Goal: Check status: Check status

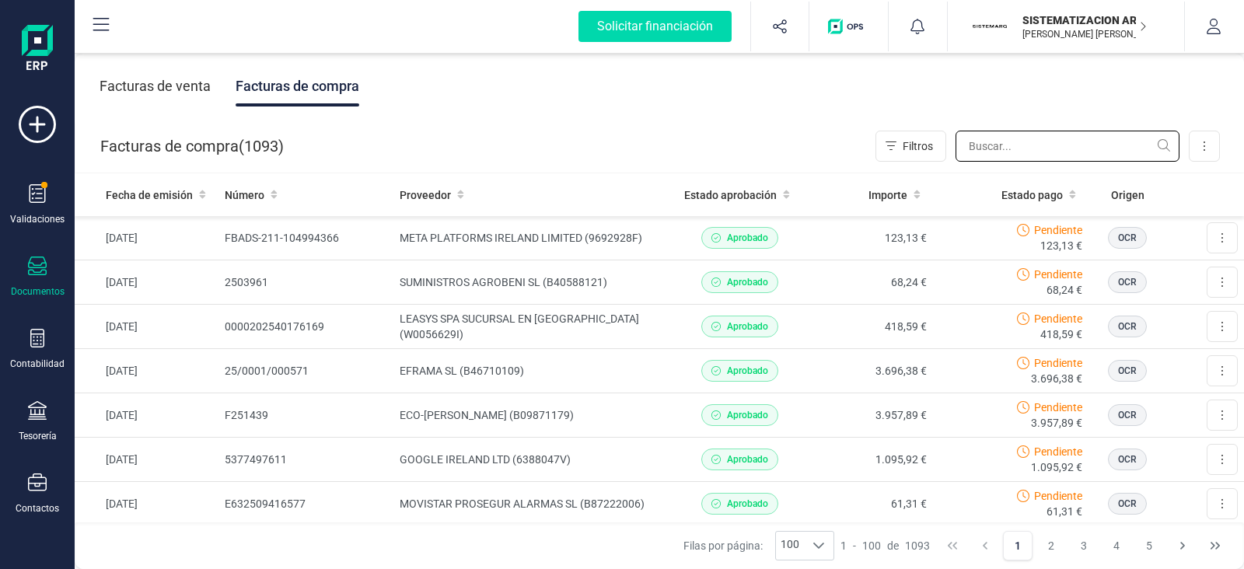
click at [1011, 145] on input "text" at bounding box center [1067, 146] width 224 height 31
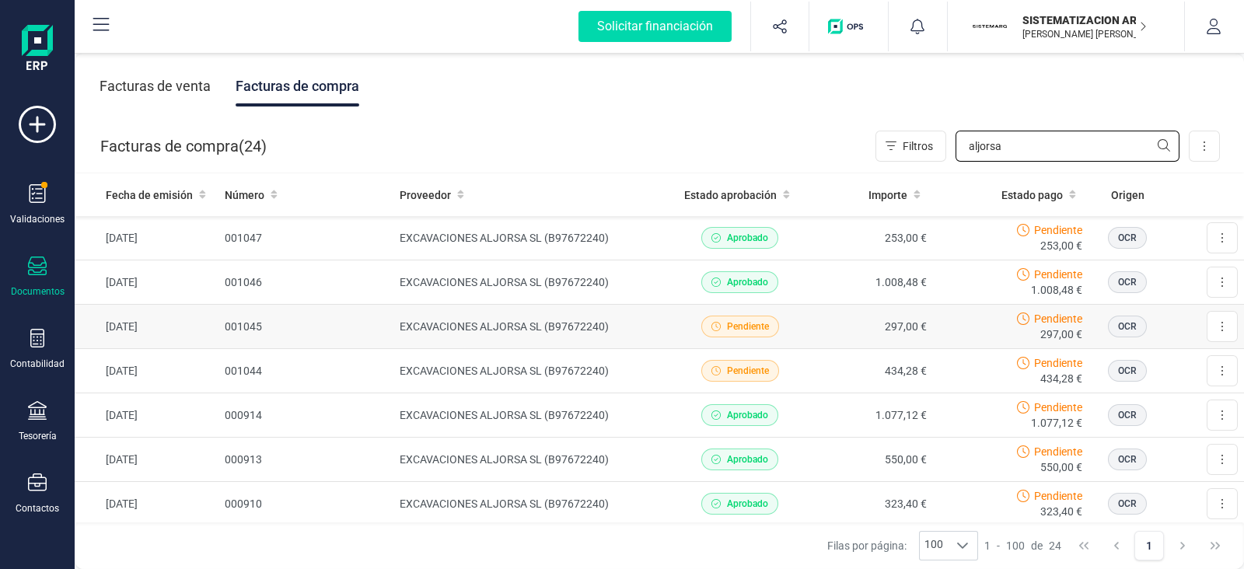
type input "aljorsa"
click at [805, 329] on td "297,00 €" at bounding box center [869, 327] width 128 height 44
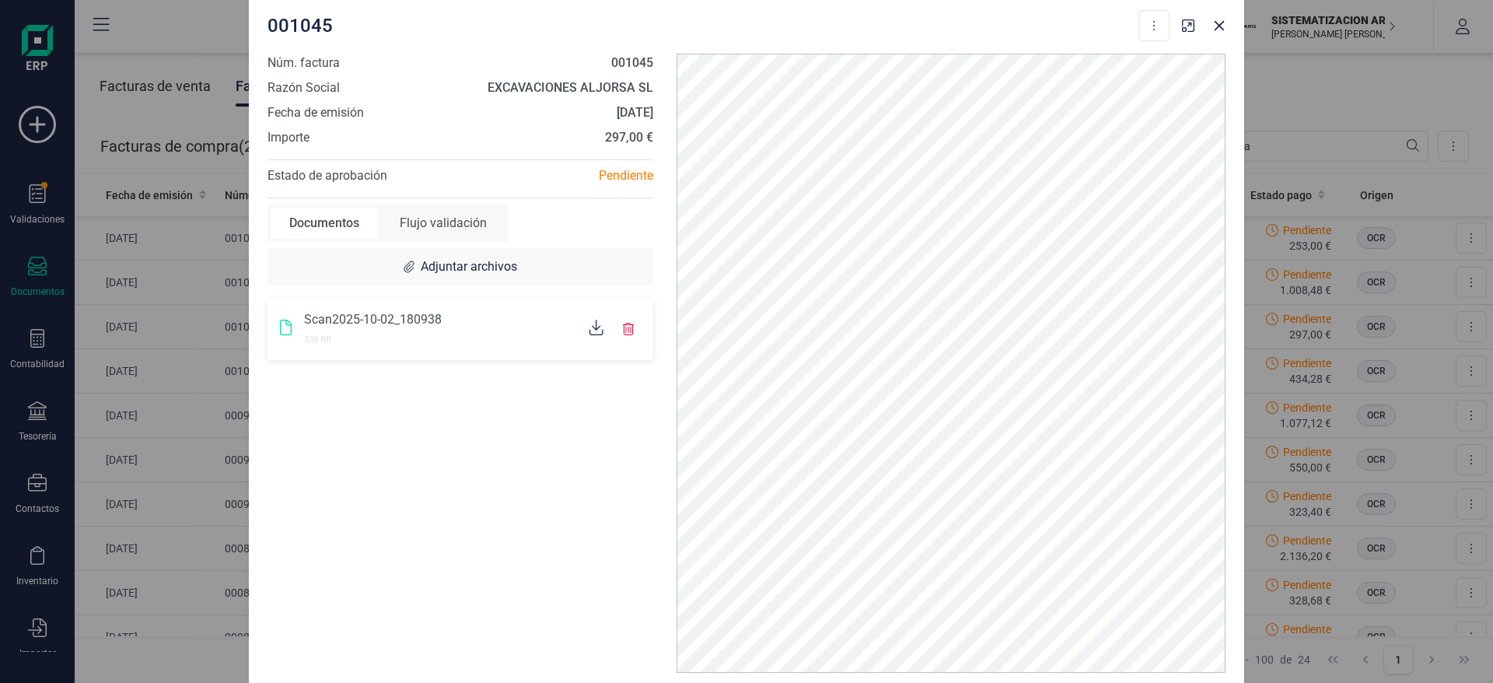
click at [467, 217] on div "Flujo validación" at bounding box center [443, 223] width 124 height 31
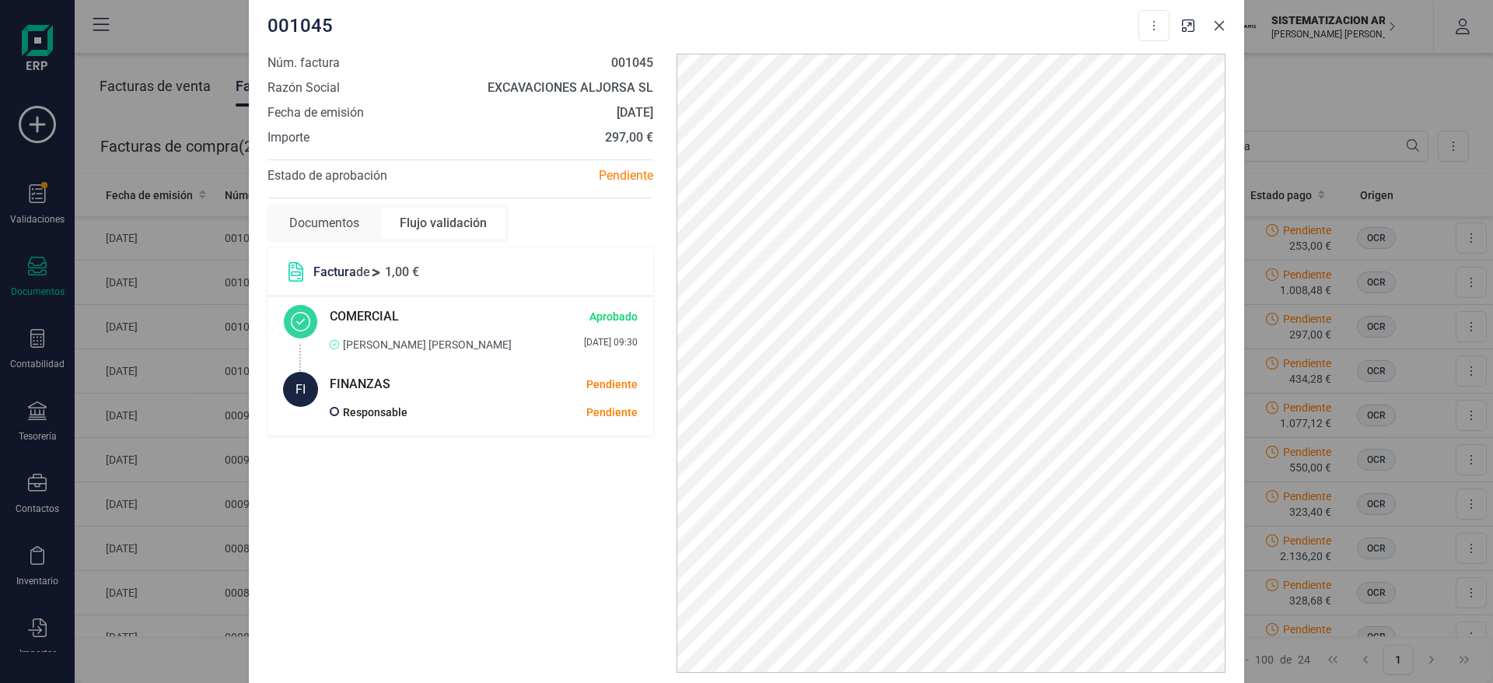
click at [1224, 30] on icon "Close" at bounding box center [1219, 26] width 10 height 10
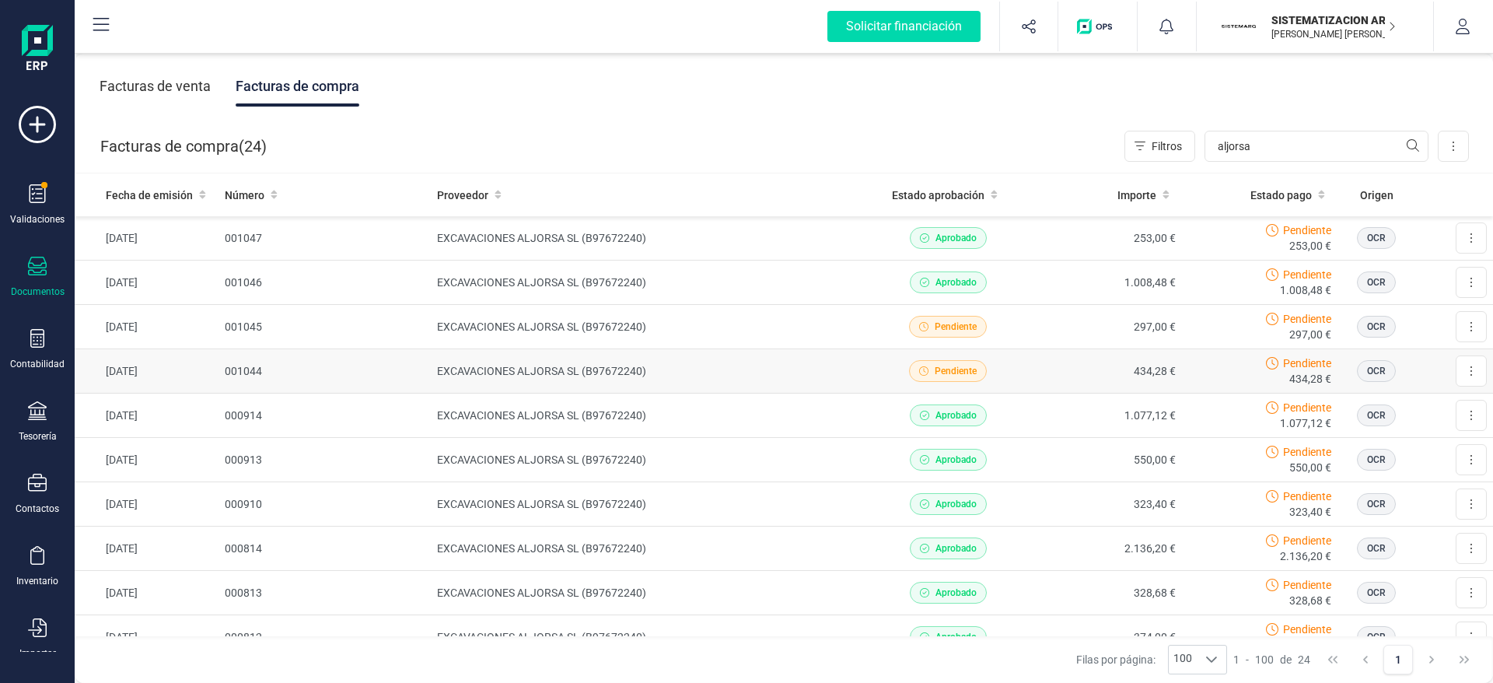
click at [1029, 379] on td "434,28 €" at bounding box center [1103, 371] width 156 height 44
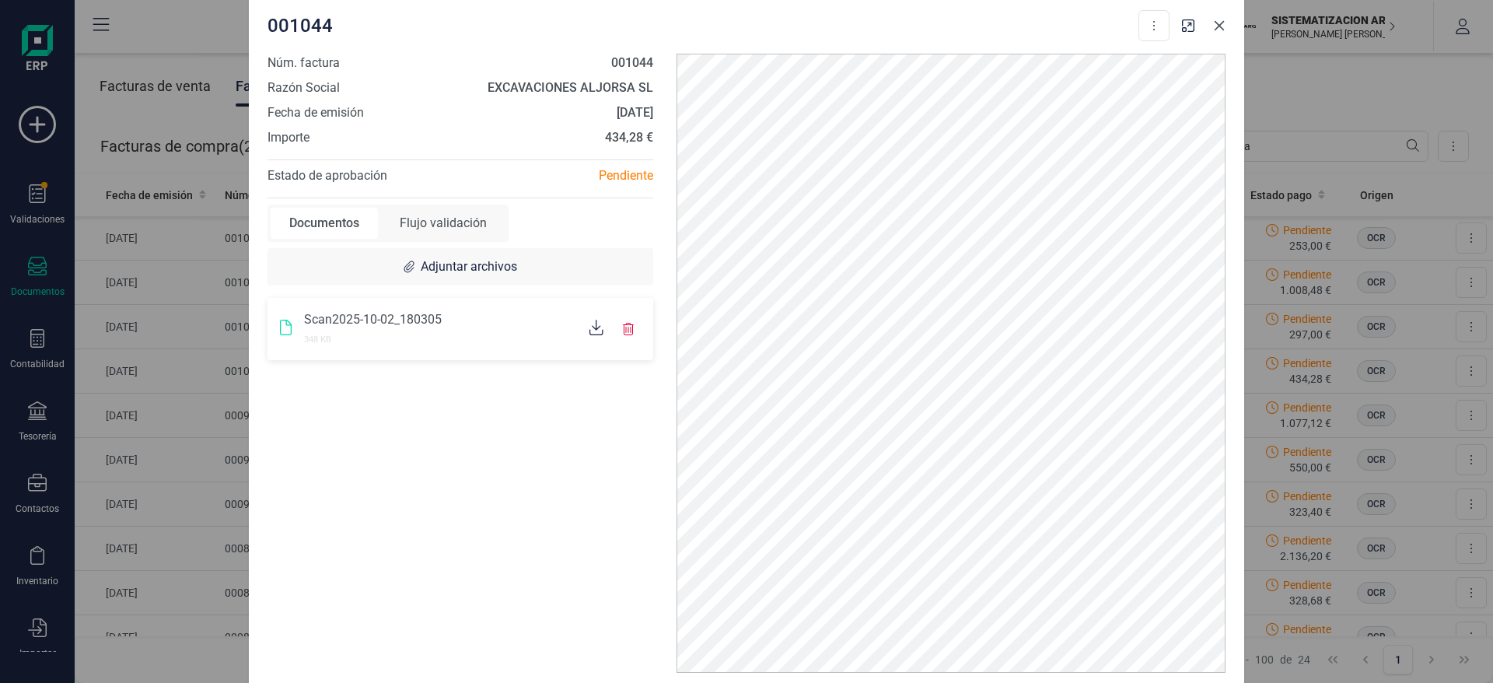
click at [1213, 30] on icon "Close" at bounding box center [1219, 25] width 12 height 12
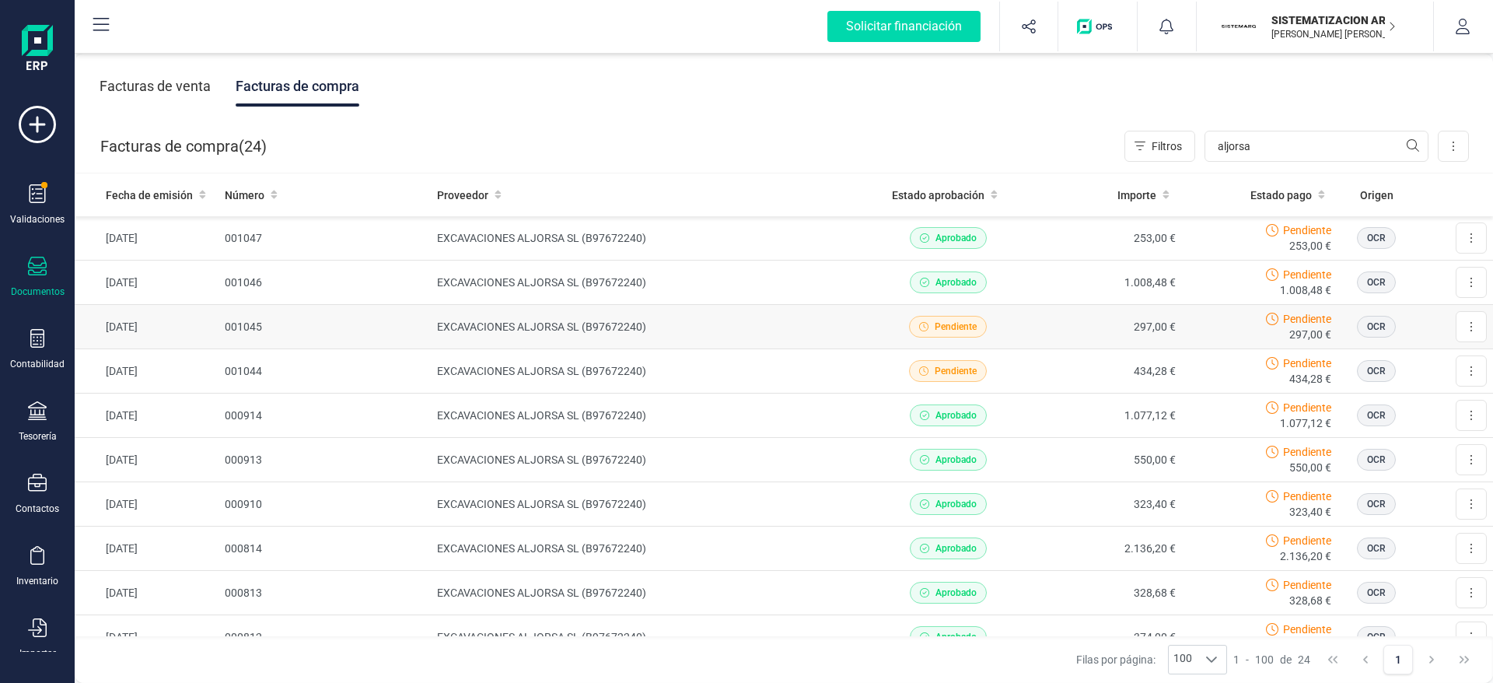
click at [1069, 331] on td "297,00 €" at bounding box center [1103, 327] width 156 height 44
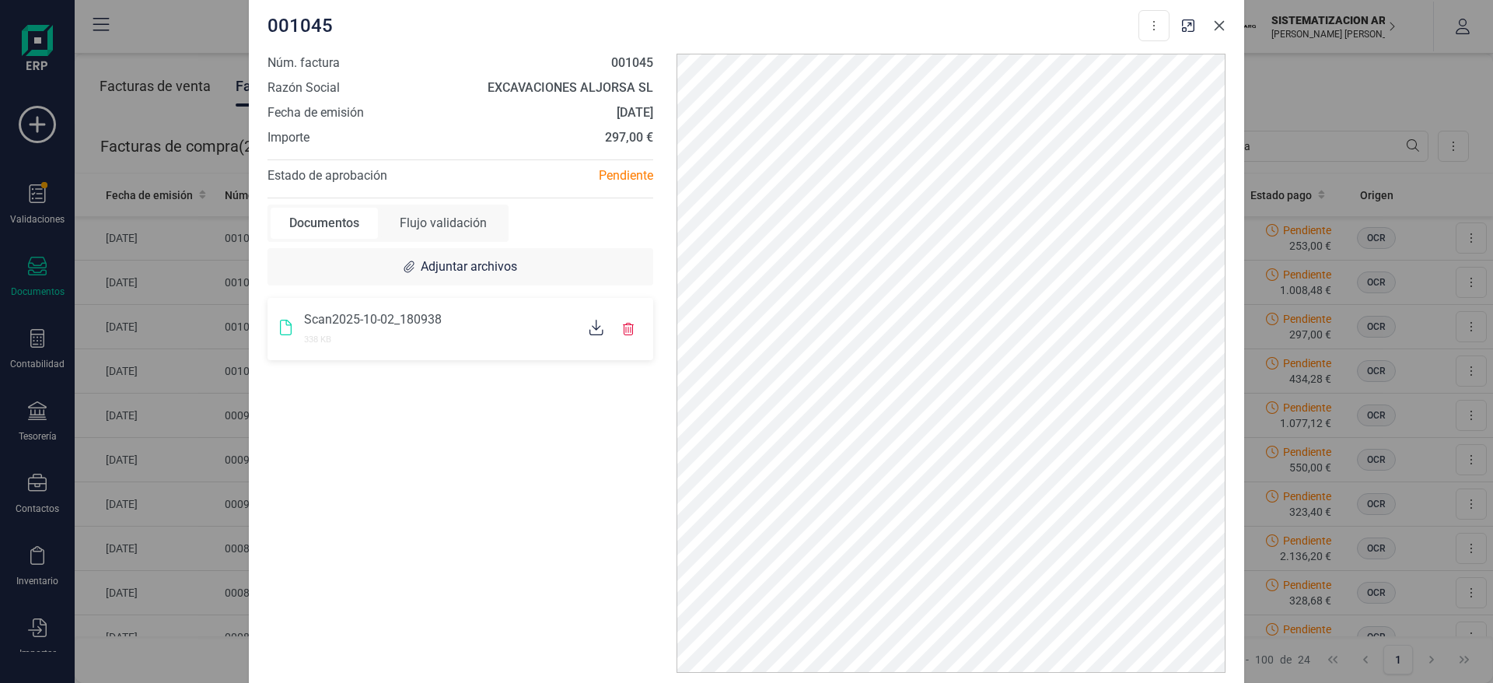
click at [1220, 30] on icon "Close" at bounding box center [1219, 25] width 12 height 12
